Goal: Book appointment/travel/reservation

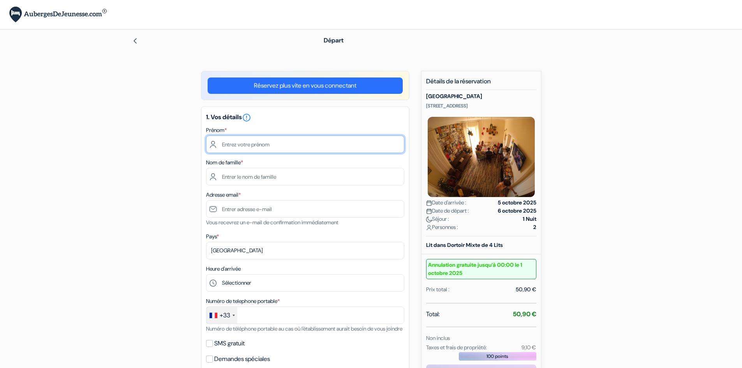
click at [273, 146] on input "text" at bounding box center [305, 145] width 198 height 18
type input "[PERSON_NAME]"
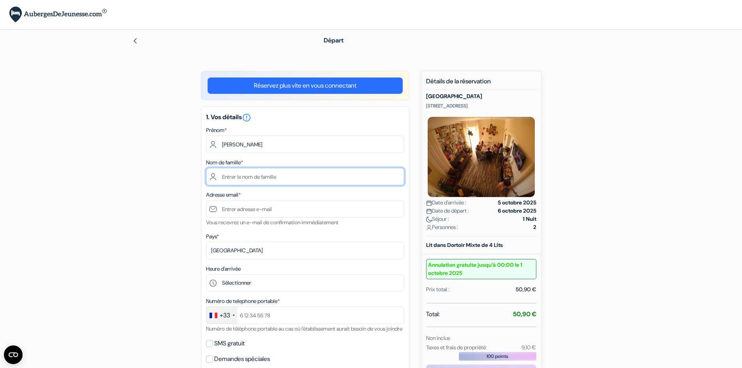
type input "Remy"
type input "[EMAIL_ADDRESS][DOMAIN_NAME]"
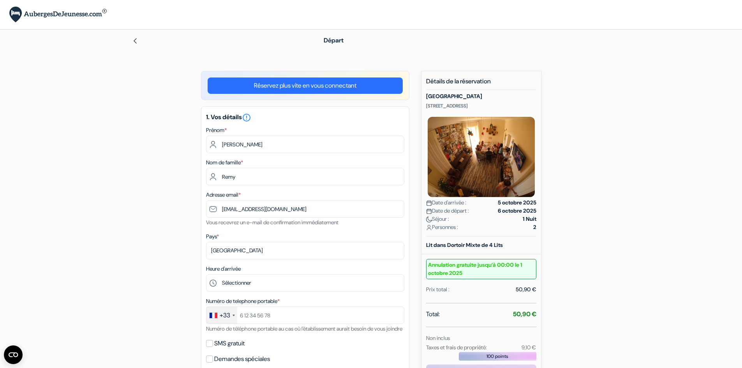
type input "[PHONE_NUMBER]"
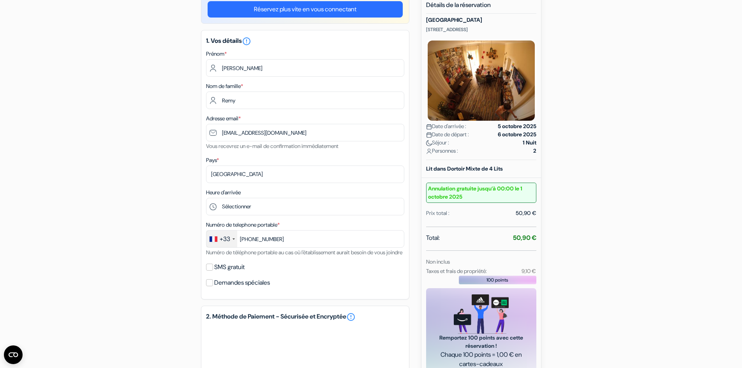
scroll to position [78, 0]
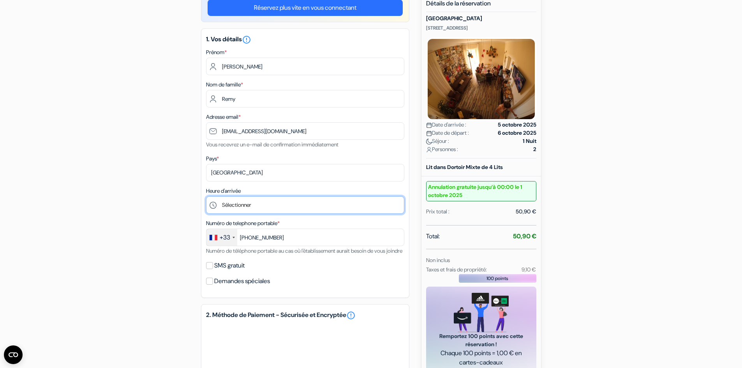
click at [248, 205] on select "Sélectionner 14:00 15:00 16:00 17:00 18:00 19:00 20:00 21:00 22:00" at bounding box center [305, 205] width 198 height 18
click at [263, 202] on select "Sélectionner 14:00 15:00 16:00 17:00 18:00 19:00 20:00 21:00 22:00" at bounding box center [305, 205] width 198 height 18
select select "19"
click at [206, 196] on select "Sélectionner 14:00 15:00 16:00 17:00 18:00 19:00 20:00 21:00 22:00" at bounding box center [305, 205] width 198 height 18
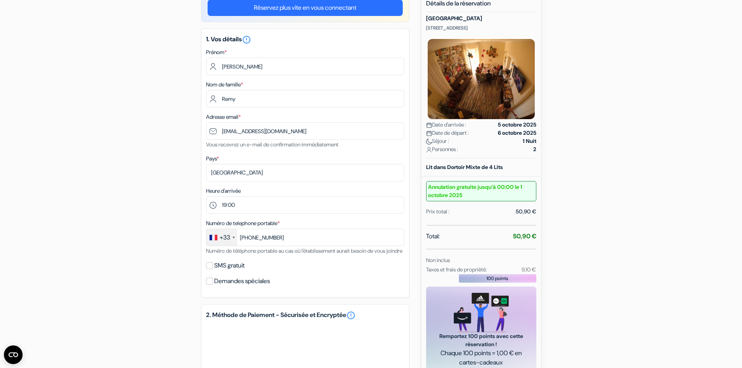
click at [174, 231] on div "add_box [GEOGRAPHIC_DATA] [STREET_ADDRESS] Détails de l'établissement X [GEOGRA…" at bounding box center [371, 256] width 514 height 527
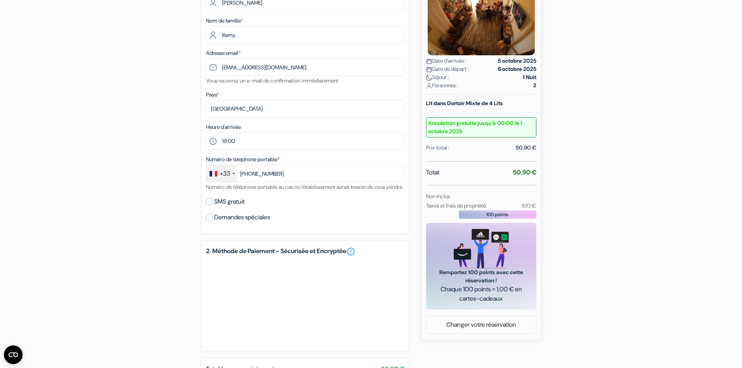
scroll to position [156, 0]
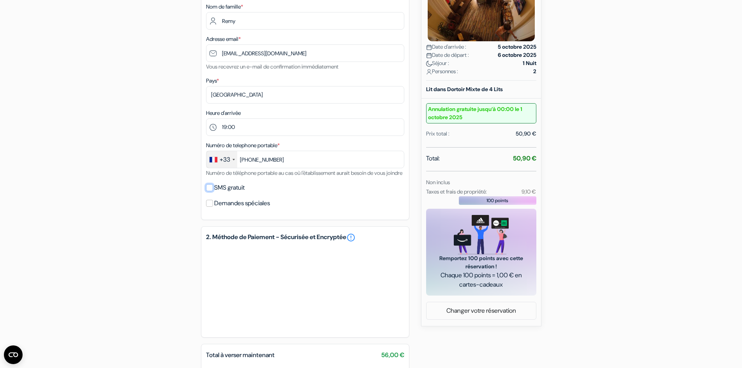
click at [208, 191] on input "SMS gratuit" at bounding box center [209, 187] width 7 height 7
checkbox input "true"
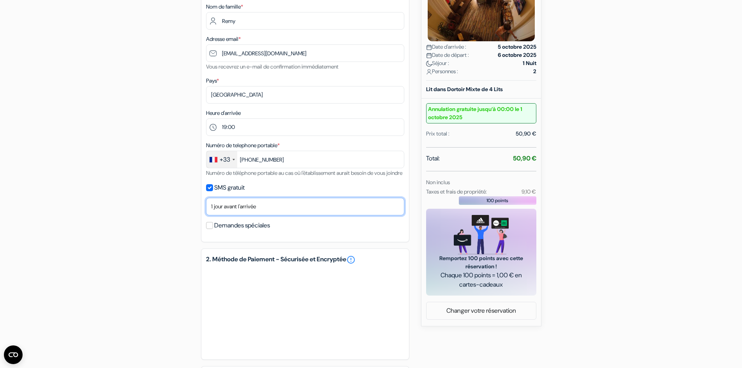
click at [237, 215] on select "Non merci Maintenant Le jour de votre arrivée 1 jour avant l'arrivée 2 jours av…" at bounding box center [305, 207] width 198 height 18
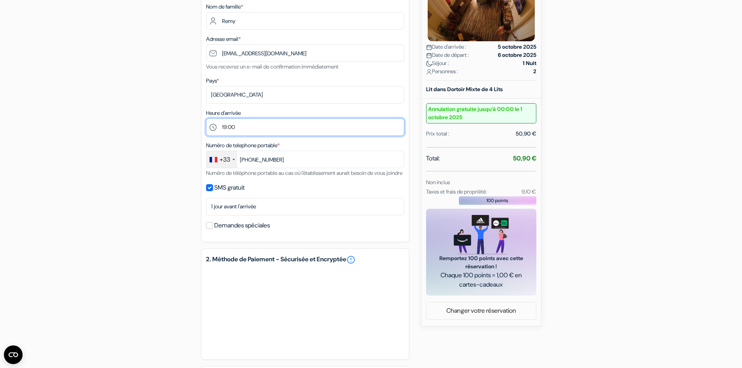
click at [241, 127] on select "Sélectionner 14:00 15:00 16:00 17:00 18:00 19:00 20:00 21:00 22:00" at bounding box center [305, 127] width 198 height 18
click at [206, 118] on select "Sélectionner 14:00 15:00 16:00 17:00 18:00 19:00 20:00 21:00 22:00" at bounding box center [305, 127] width 198 height 18
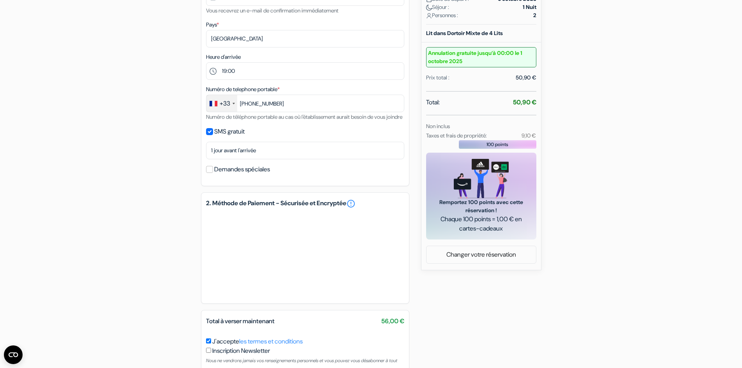
scroll to position [269, 0]
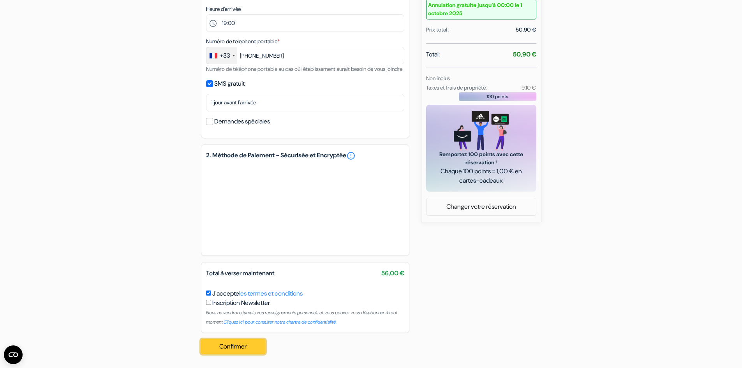
click at [236, 347] on button "Confirmer Loading..." at bounding box center [233, 346] width 65 height 15
